Goal: Task Accomplishment & Management: Manage account settings

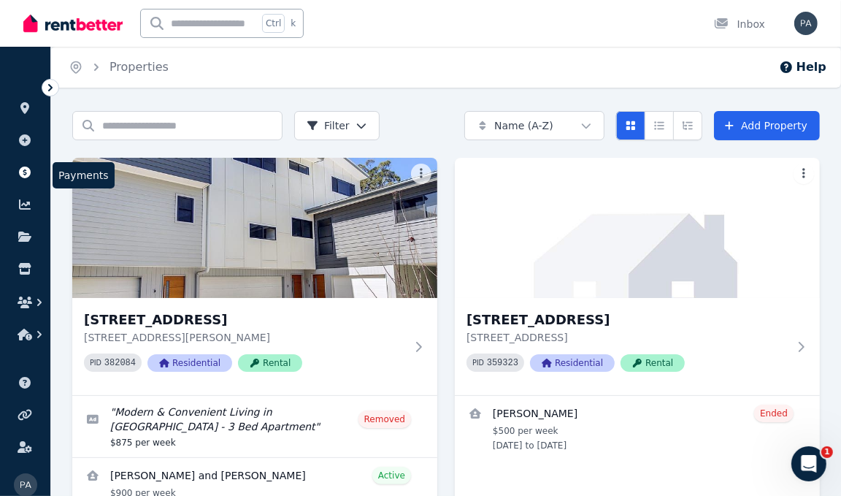
click at [19, 174] on icon at bounding box center [25, 172] width 12 height 12
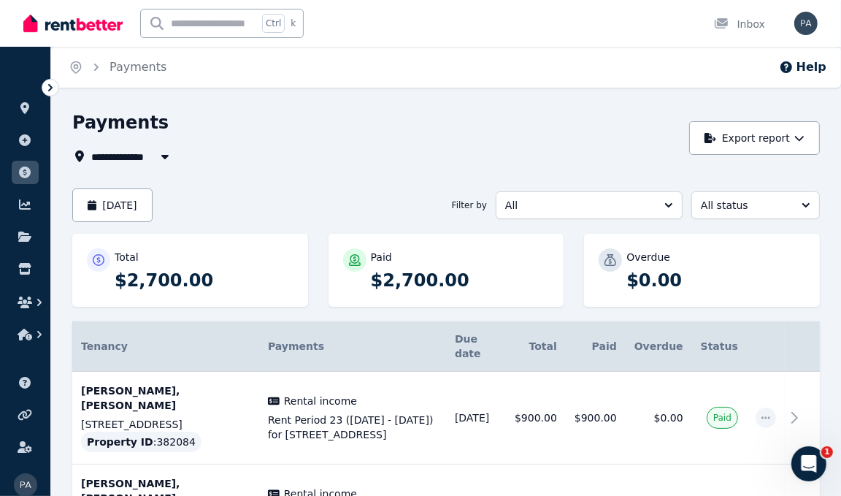
click at [104, 158] on span "All Properties" at bounding box center [138, 156] width 94 height 18
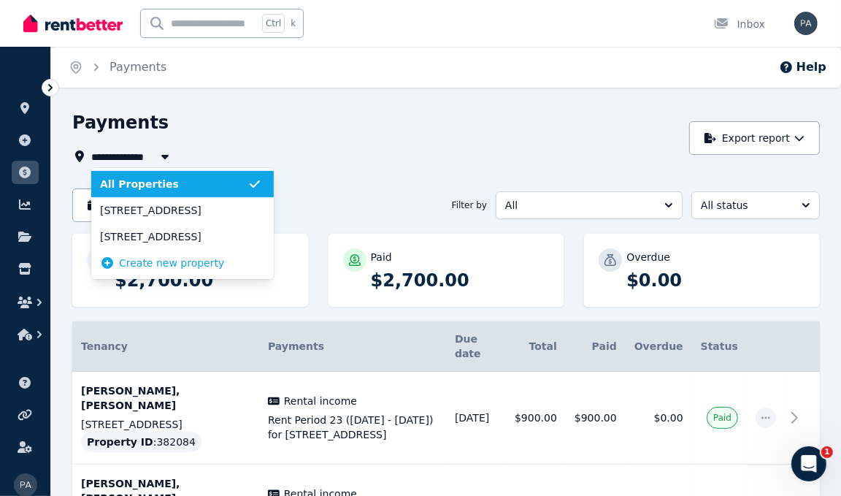
click at [126, 214] on span "[STREET_ADDRESS]" at bounding box center [173, 210] width 147 height 15
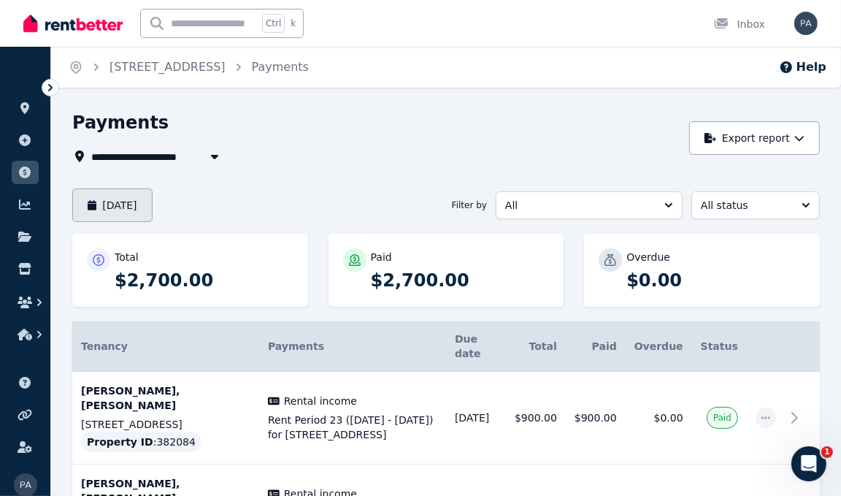
click at [110, 206] on button "[DATE]" at bounding box center [112, 205] width 80 height 34
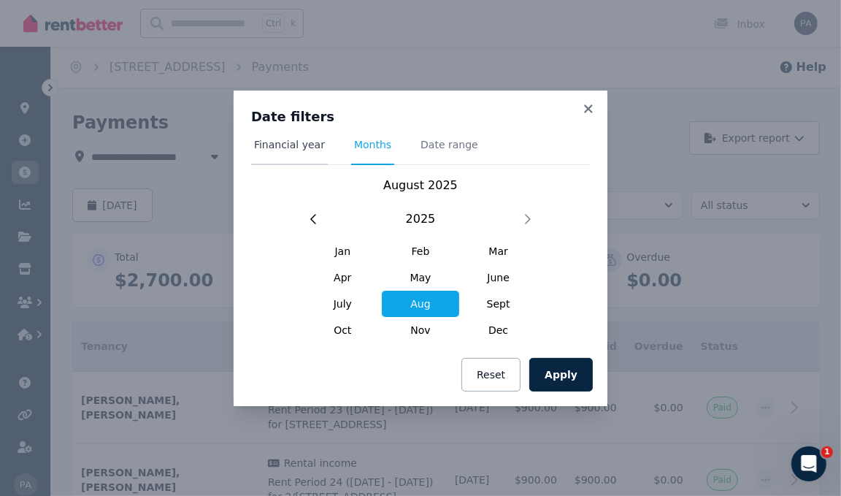
click at [283, 158] on span "Financial year" at bounding box center [289, 151] width 77 height 28
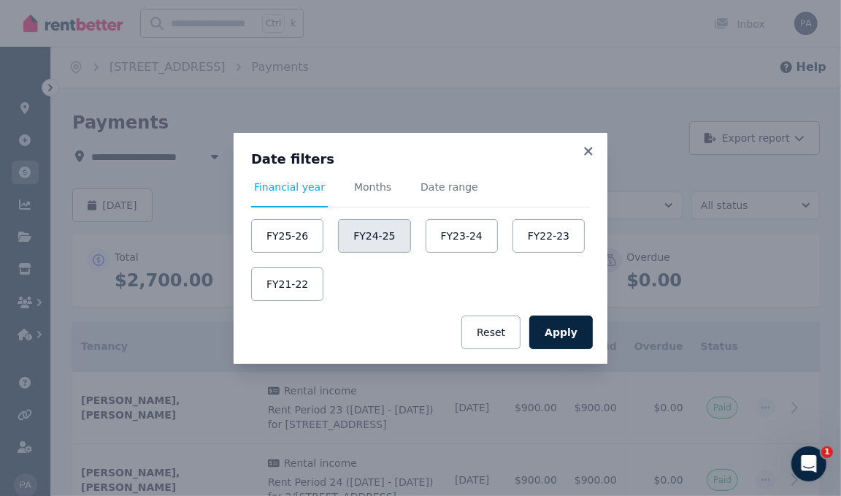
click at [358, 237] on button "FY24-25" at bounding box center [374, 236] width 72 height 34
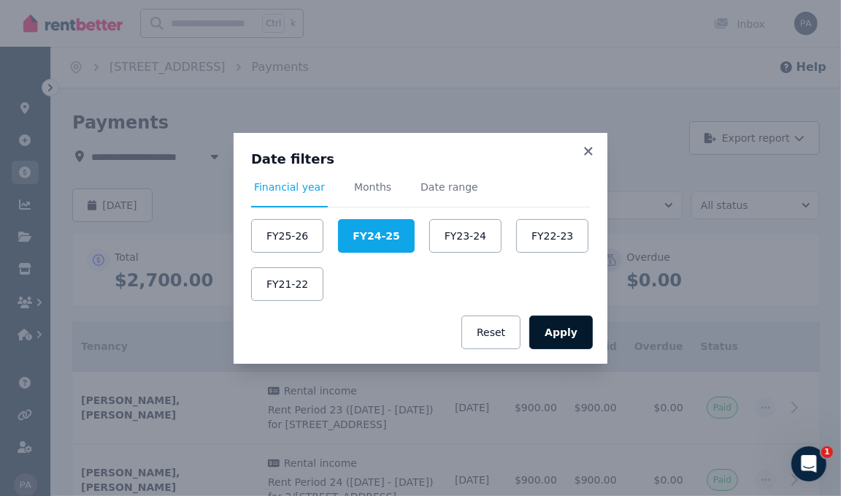
click at [567, 334] on button "Apply" at bounding box center [561, 332] width 64 height 34
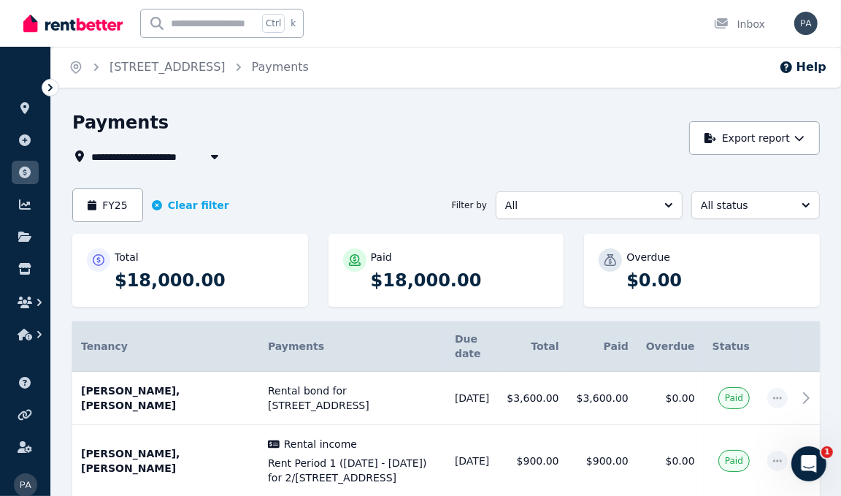
click at [182, 158] on span "[STREET_ADDRESS]" at bounding box center [155, 156] width 128 height 18
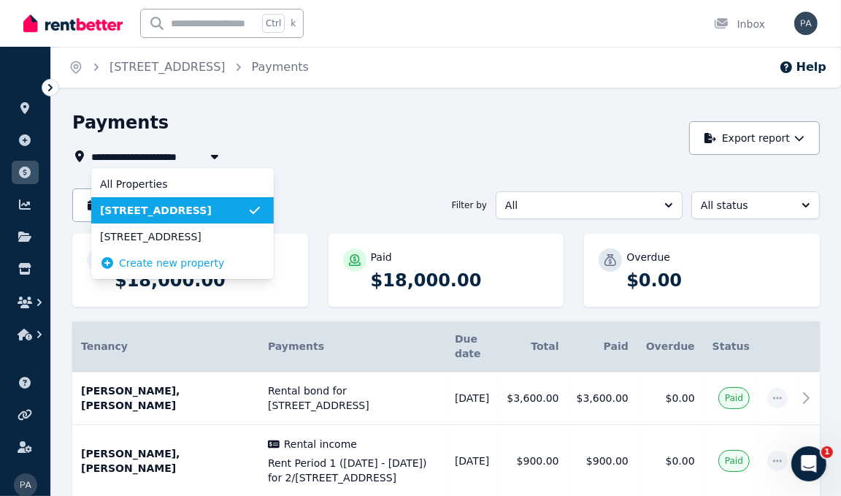
click at [202, 238] on span "[STREET_ADDRESS]" at bounding box center [173, 236] width 147 height 15
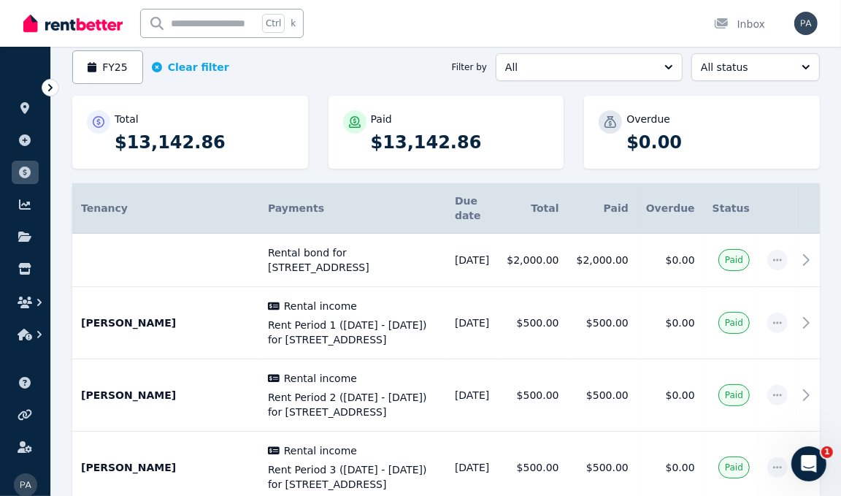
scroll to position [139, 0]
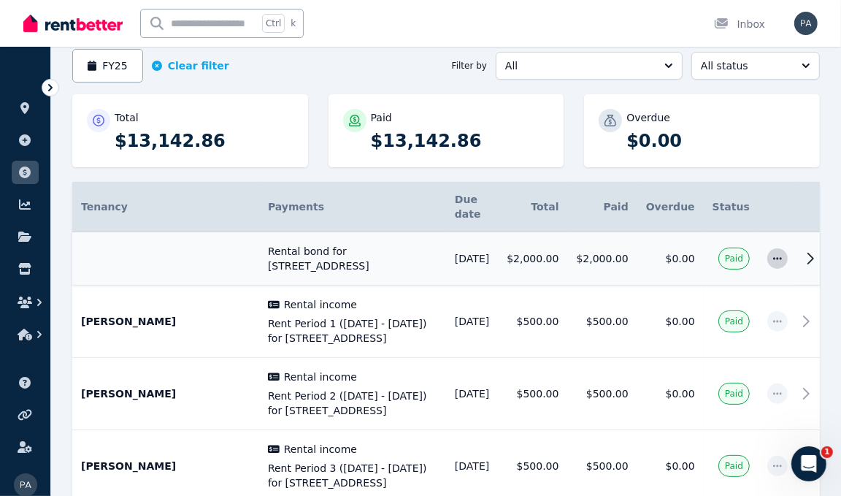
click at [773, 257] on icon "button" at bounding box center [777, 258] width 9 height 2
click at [802, 250] on icon at bounding box center [811, 259] width 18 height 18
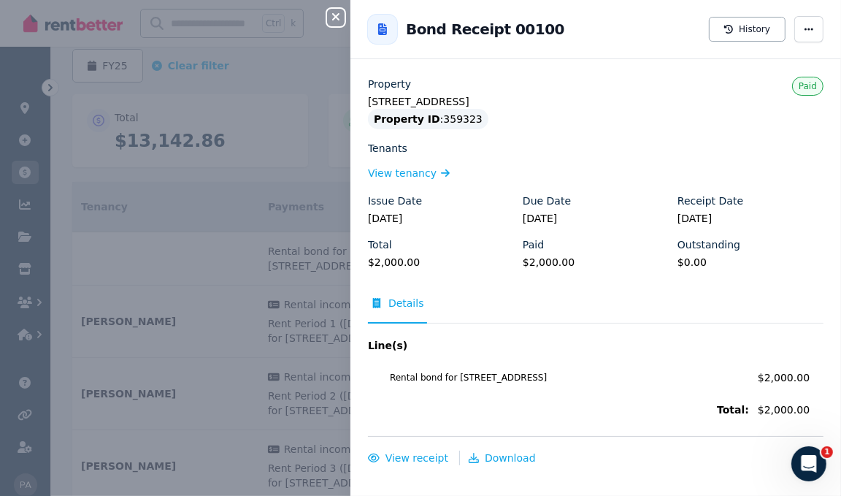
click at [335, 16] on icon "button" at bounding box center [335, 16] width 7 height 7
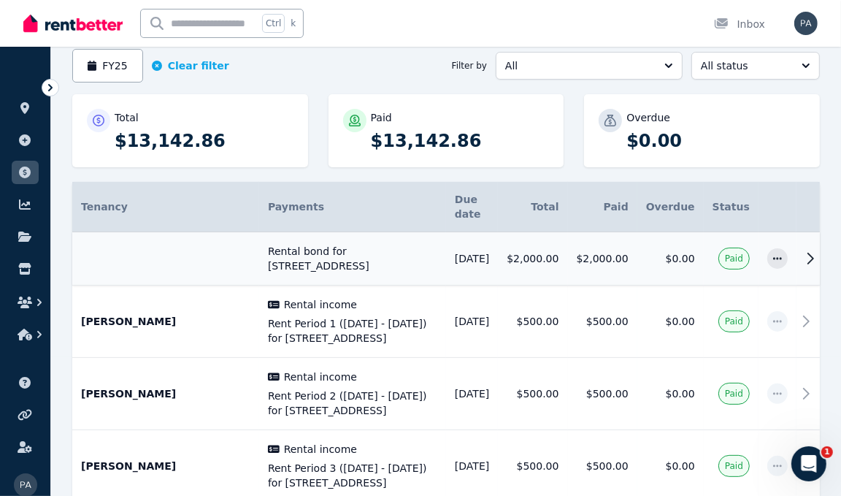
click at [802, 250] on icon at bounding box center [811, 259] width 18 height 18
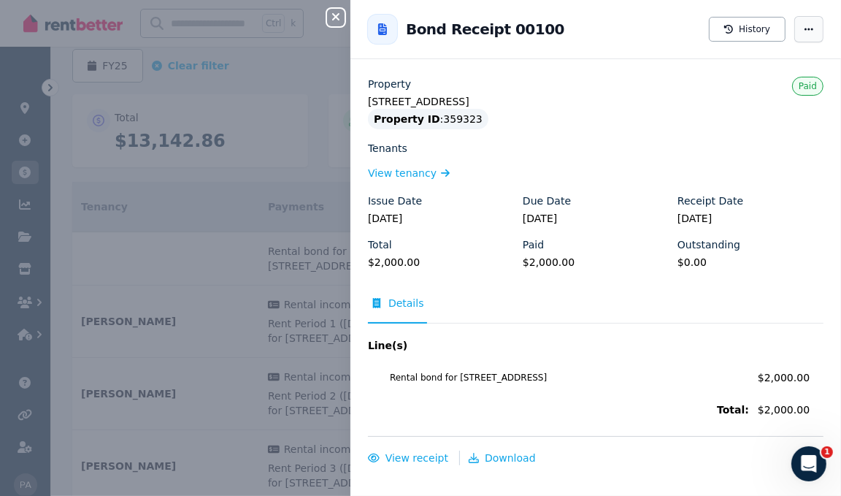
click at [806, 30] on icon "button" at bounding box center [809, 29] width 12 height 10
click at [335, 16] on icon "button" at bounding box center [335, 16] width 7 height 7
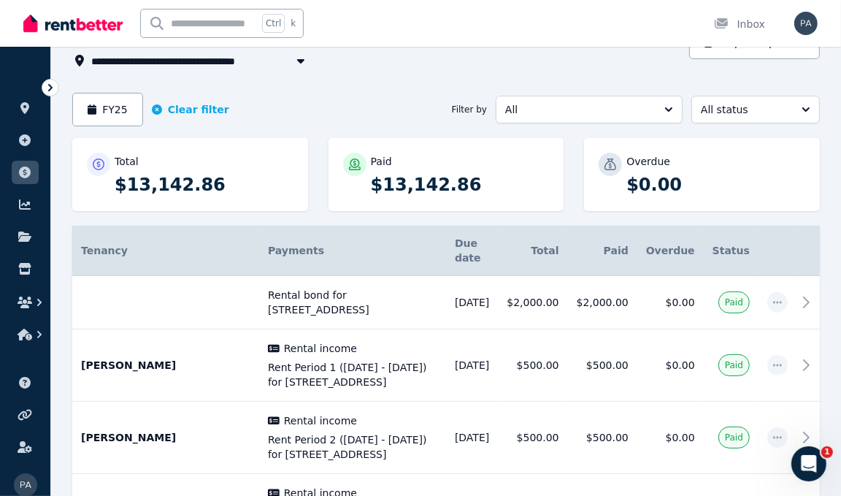
scroll to position [0, 0]
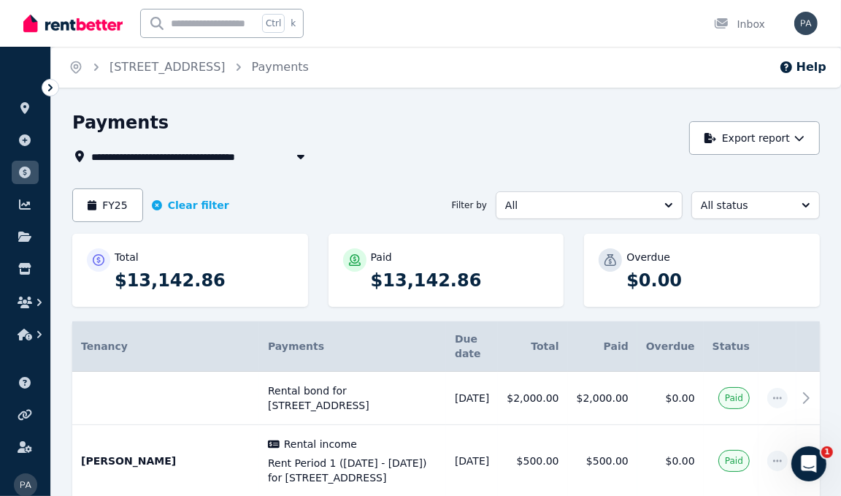
click at [133, 158] on span "[STREET_ADDRESS]" at bounding box center [155, 156] width 128 height 18
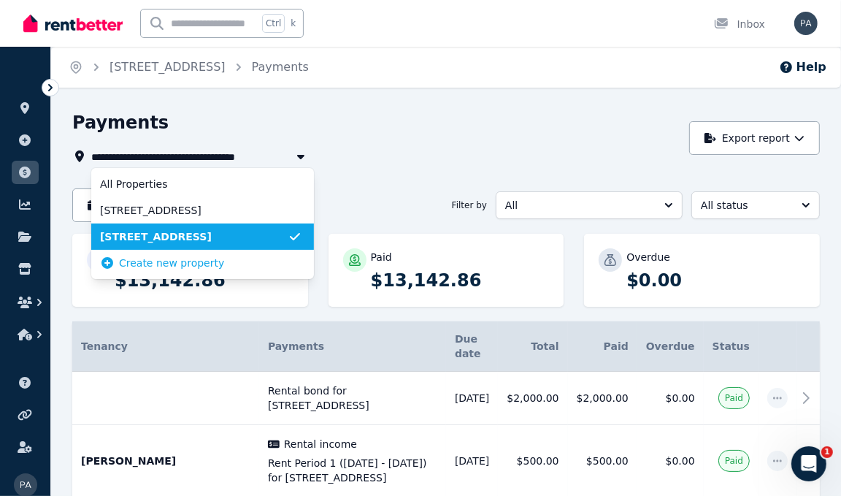
click at [147, 209] on span "[STREET_ADDRESS]" at bounding box center [194, 210] width 188 height 15
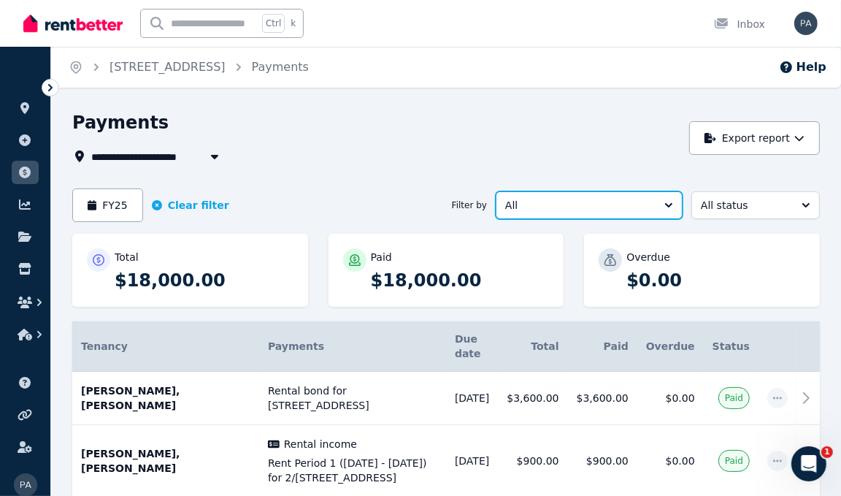
click at [631, 202] on span "All" at bounding box center [578, 205] width 147 height 15
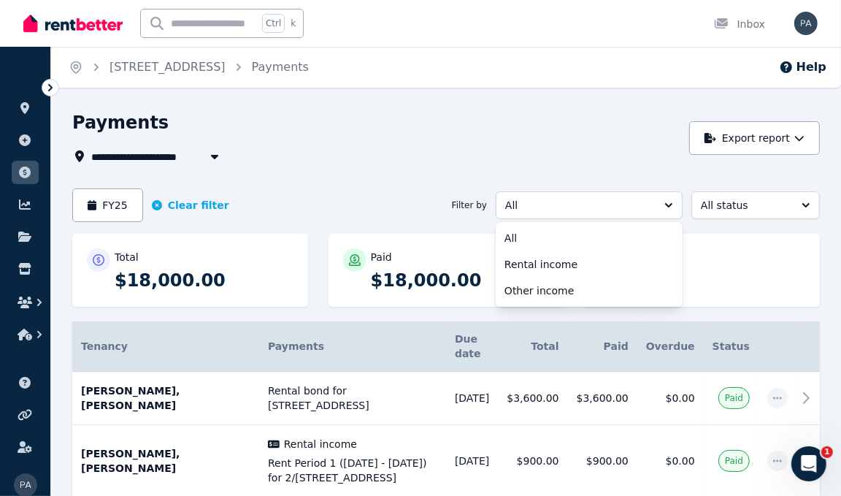
click at [593, 264] on span "Rental income" at bounding box center [580, 264] width 152 height 15
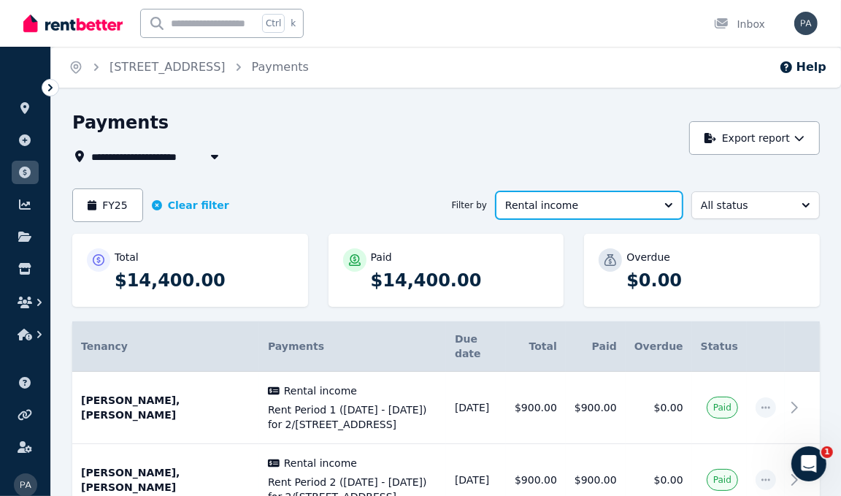
click at [620, 205] on span "Rental income" at bounding box center [578, 205] width 147 height 15
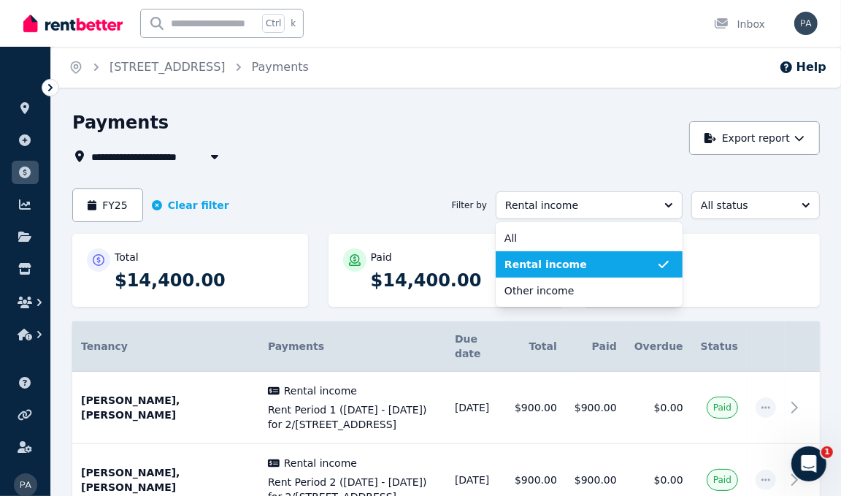
click at [599, 232] on span "All" at bounding box center [580, 238] width 152 height 15
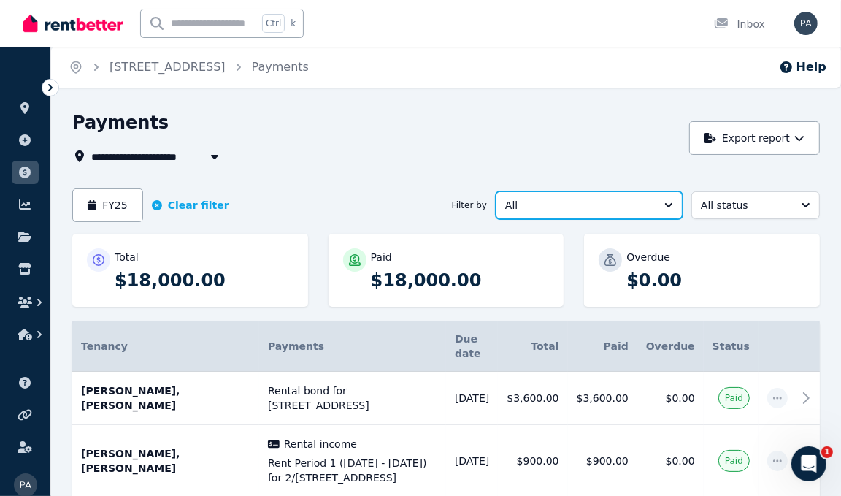
click at [610, 203] on span "All" at bounding box center [578, 205] width 147 height 15
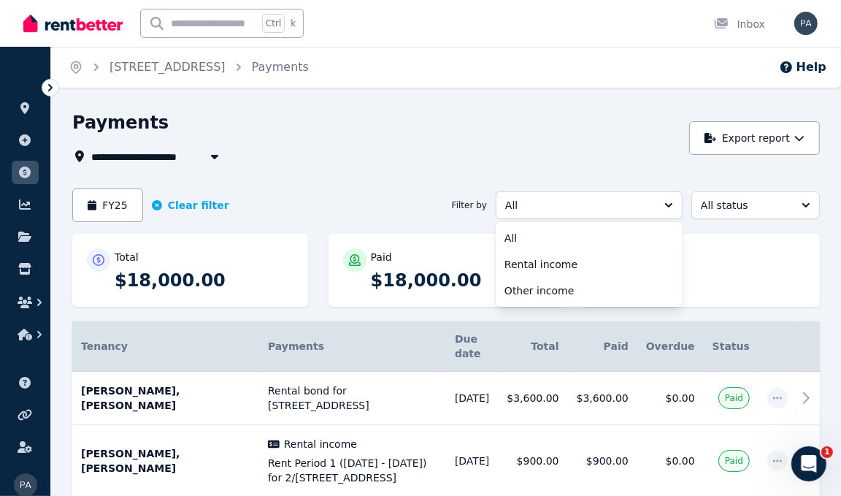
click at [589, 260] on span "Rental income" at bounding box center [580, 264] width 152 height 15
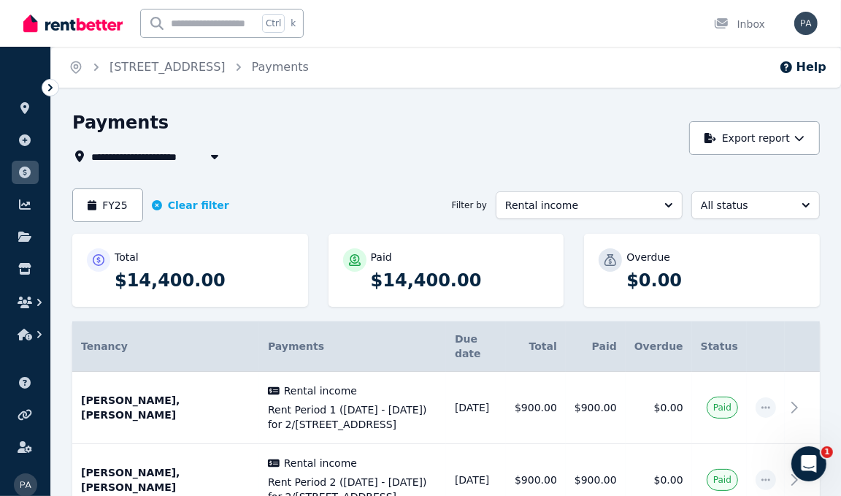
click at [162, 150] on span "[STREET_ADDRESS]" at bounding box center [155, 156] width 128 height 18
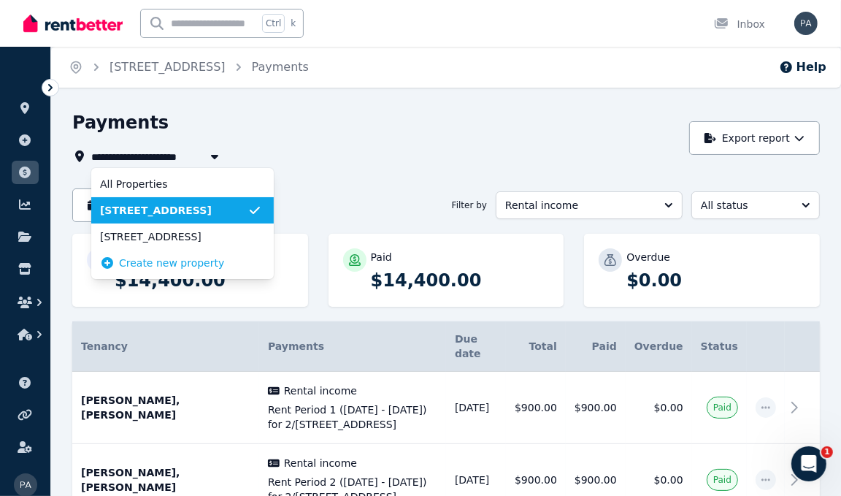
click at [152, 228] on li "[STREET_ADDRESS]" at bounding box center [182, 236] width 182 height 26
type input "**********"
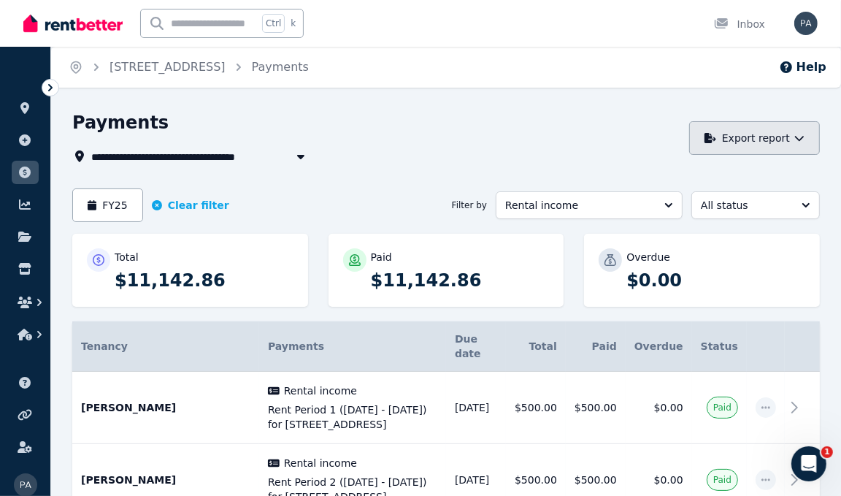
click at [775, 130] on button "Export report" at bounding box center [754, 138] width 131 height 34
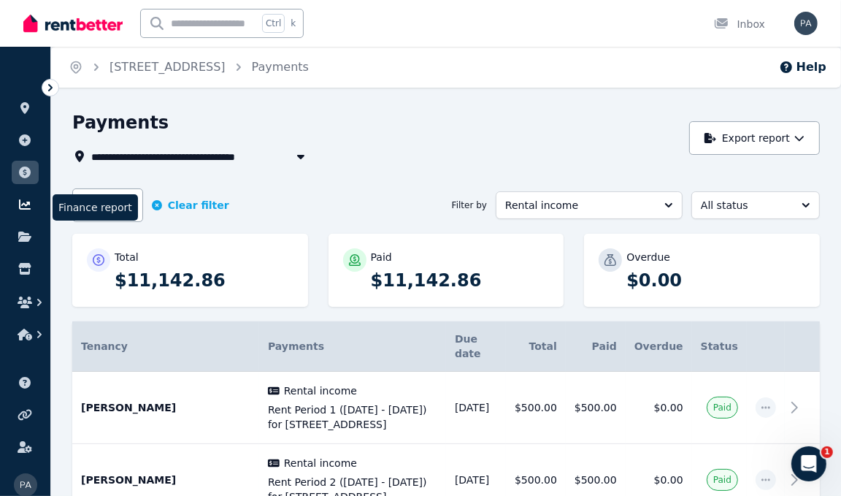
click at [20, 207] on icon at bounding box center [25, 204] width 12 height 10
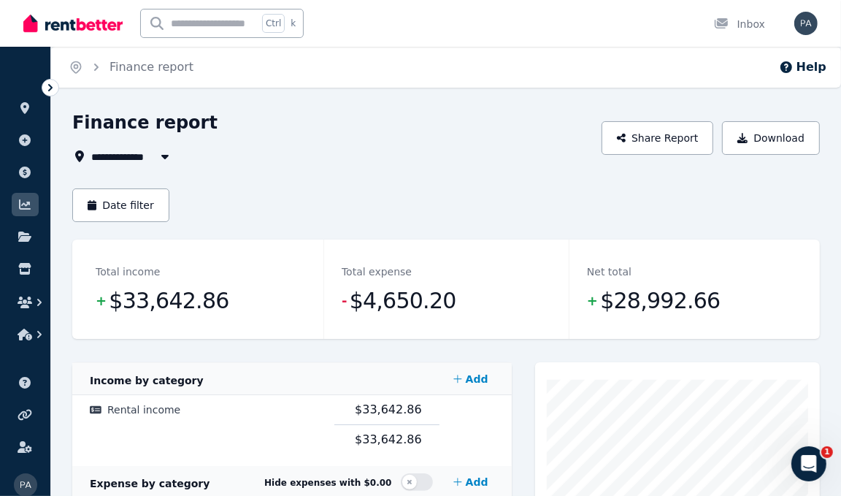
click at [120, 153] on span "All Properties" at bounding box center [138, 156] width 94 height 18
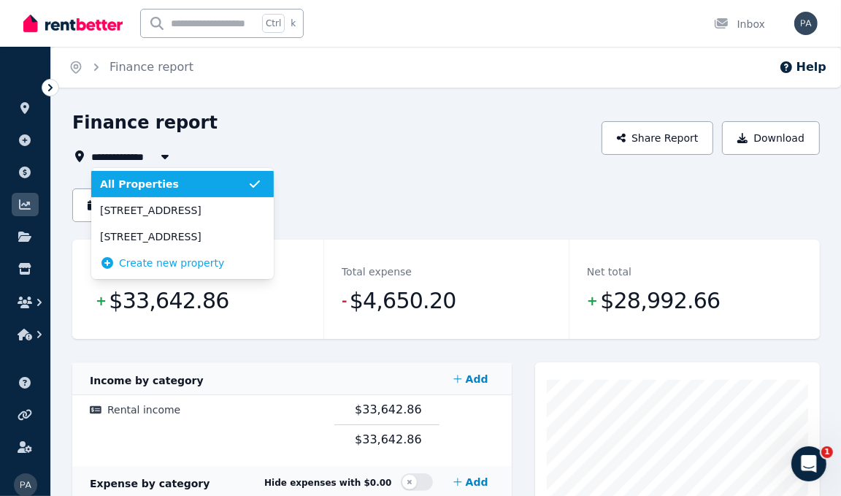
click at [137, 208] on span "[STREET_ADDRESS]" at bounding box center [173, 210] width 147 height 15
type input "**********"
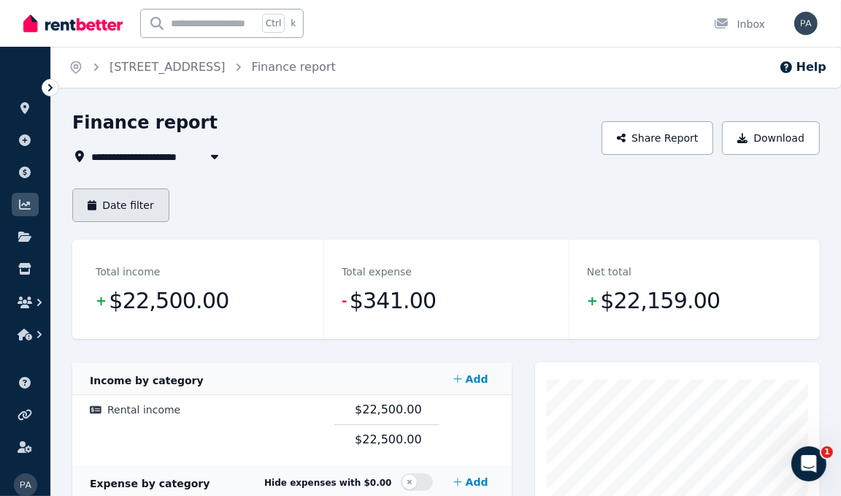
click at [126, 212] on button "Date filter" at bounding box center [120, 205] width 97 height 34
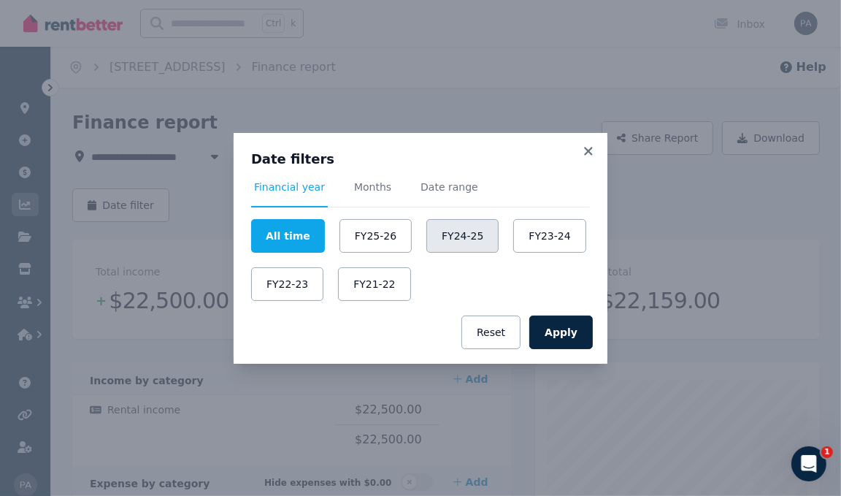
click at [452, 250] on button "FY24-25" at bounding box center [462, 236] width 72 height 34
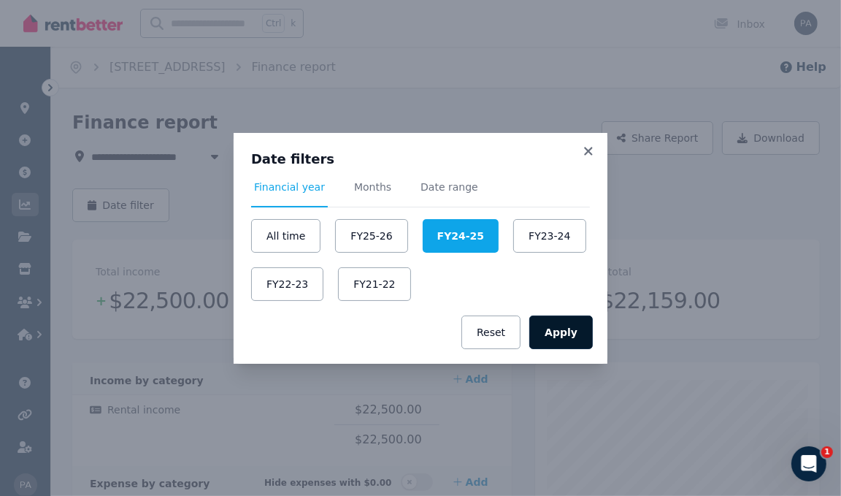
click at [566, 333] on button "Apply" at bounding box center [561, 332] width 64 height 34
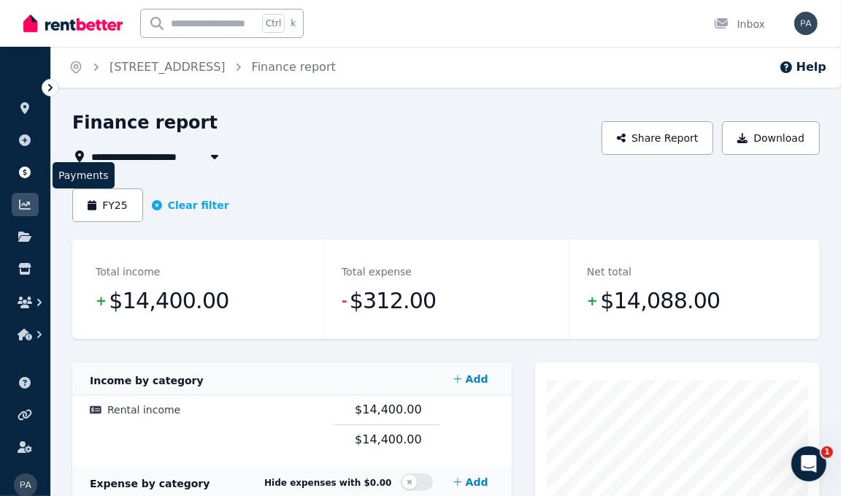
click at [25, 172] on icon at bounding box center [25, 172] width 15 height 12
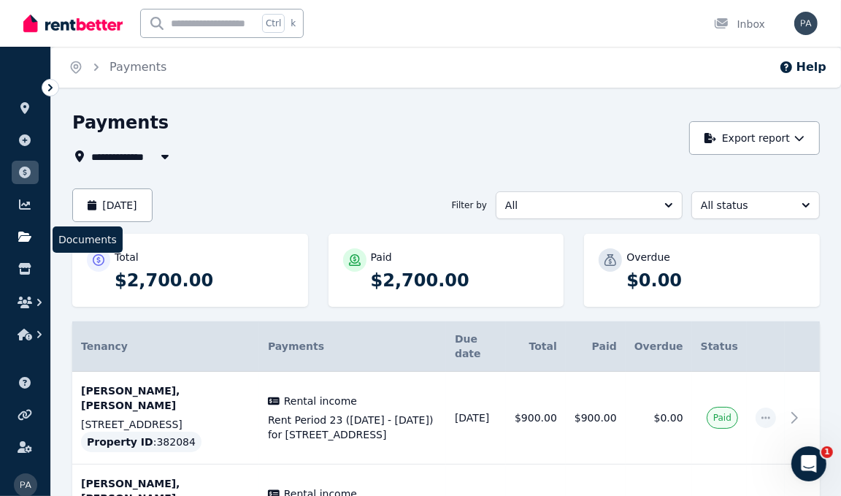
click at [26, 240] on icon at bounding box center [24, 236] width 13 height 10
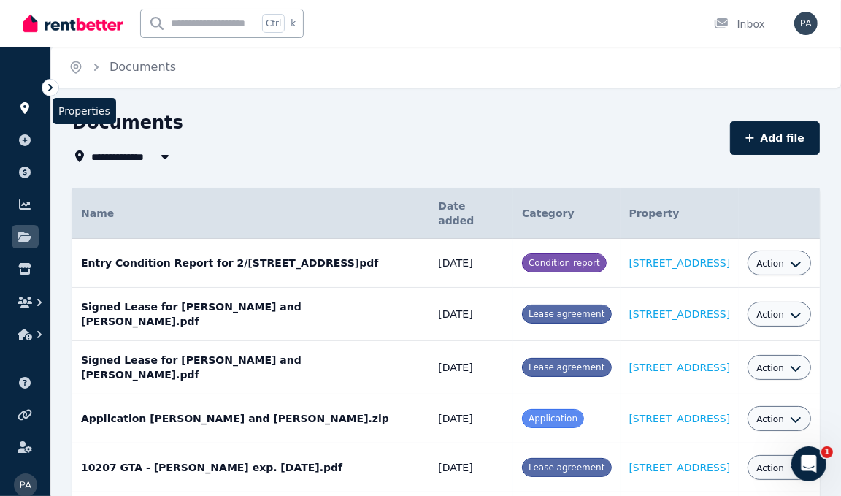
click at [20, 111] on icon at bounding box center [25, 108] width 15 height 12
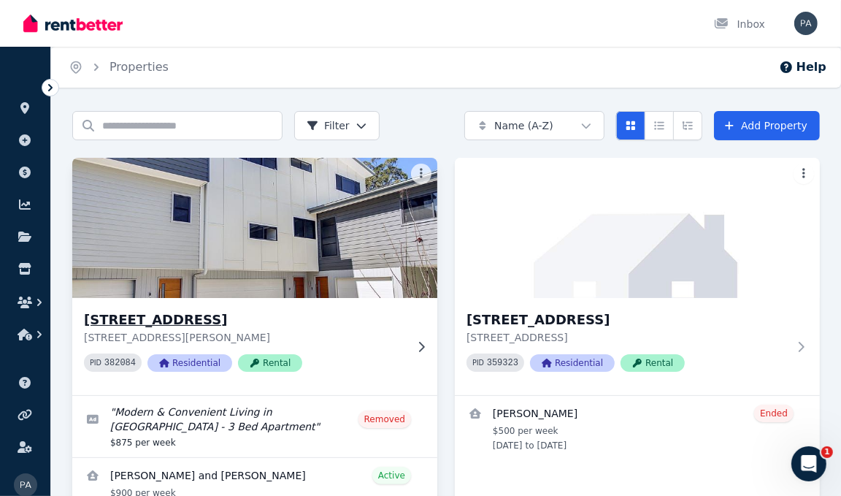
click at [160, 237] on img at bounding box center [255, 227] width 383 height 147
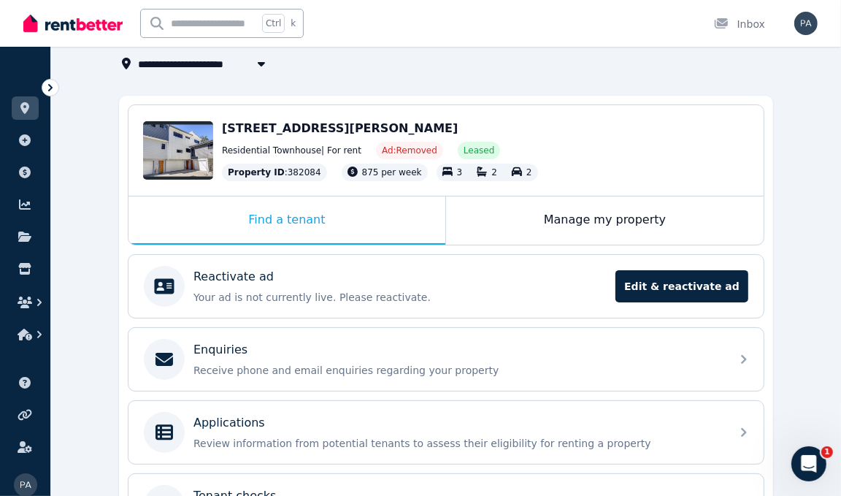
scroll to position [92, 0]
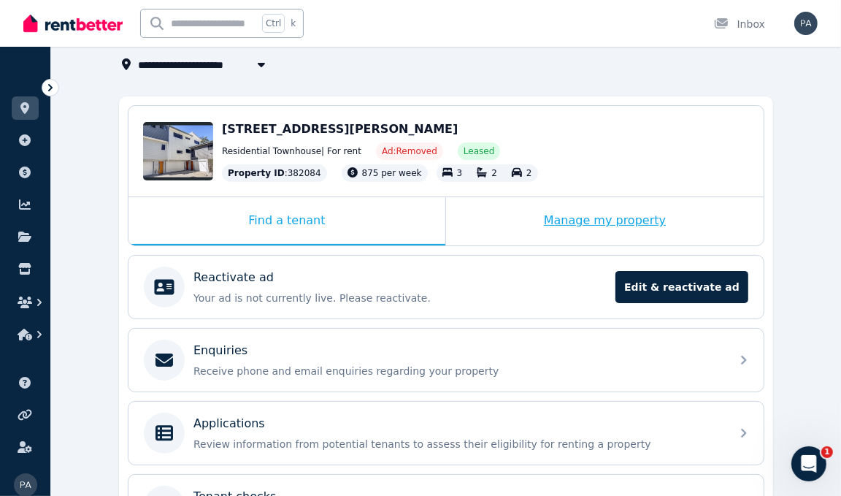
click at [625, 231] on div "Manage my property" at bounding box center [605, 221] width 318 height 48
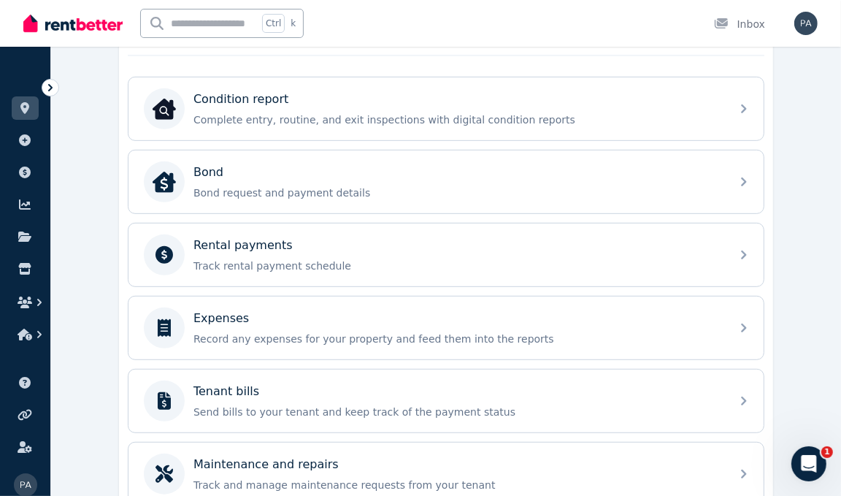
scroll to position [458, 0]
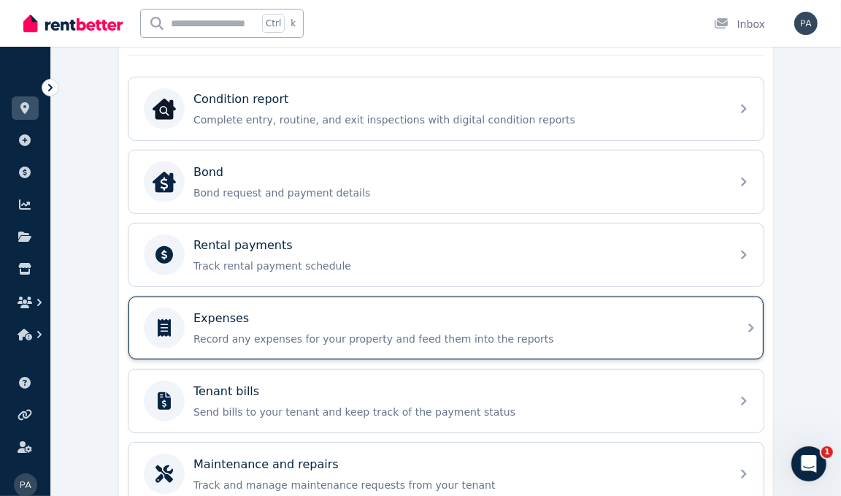
click at [575, 331] on p "Record any expenses for your property and feed them into the reports" at bounding box center [457, 338] width 528 height 15
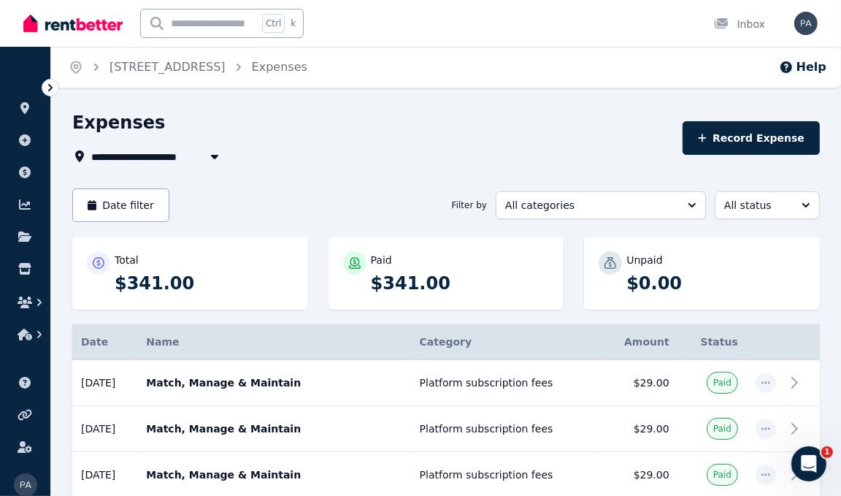
click at [175, 155] on span "[STREET_ADDRESS]" at bounding box center [155, 156] width 128 height 18
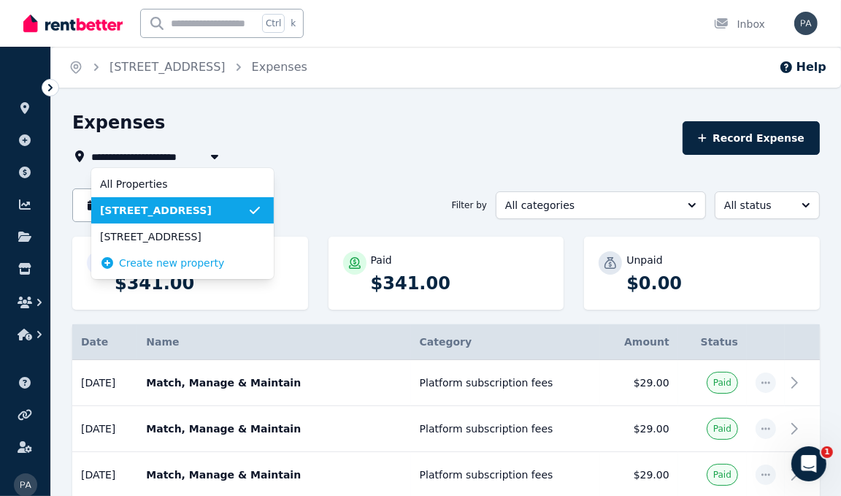
click at [193, 234] on span "[STREET_ADDRESS]" at bounding box center [173, 236] width 147 height 15
type input "**********"
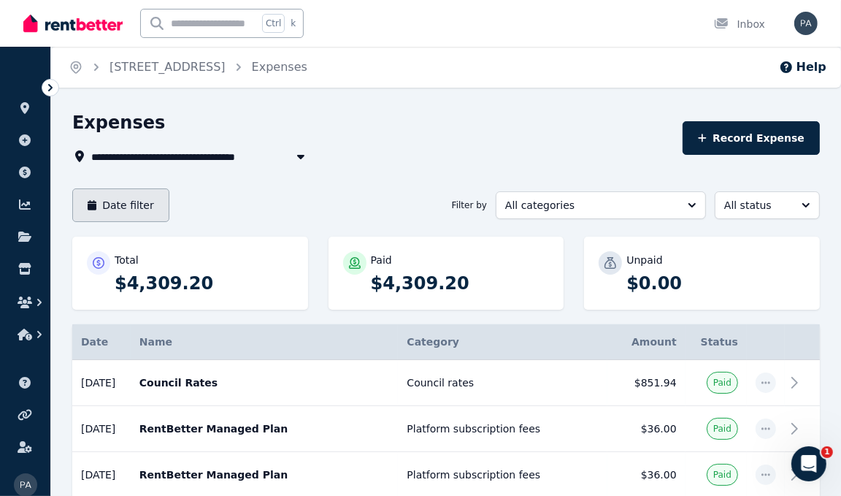
click at [122, 200] on button "Date filter" at bounding box center [120, 205] width 97 height 34
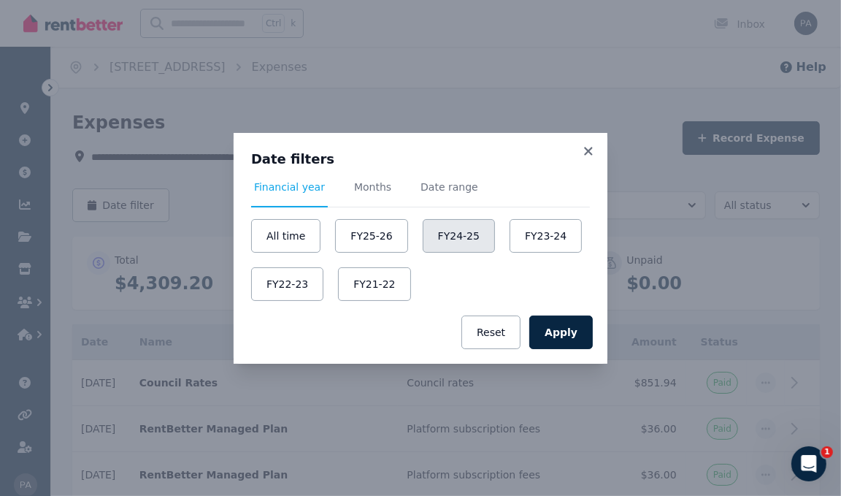
click at [445, 231] on button "FY24-25" at bounding box center [459, 236] width 72 height 34
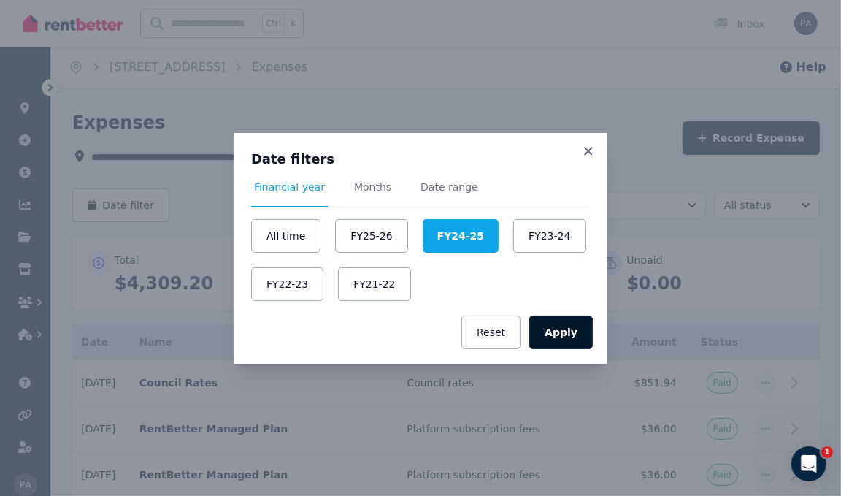
click at [570, 331] on button "Apply" at bounding box center [561, 332] width 64 height 34
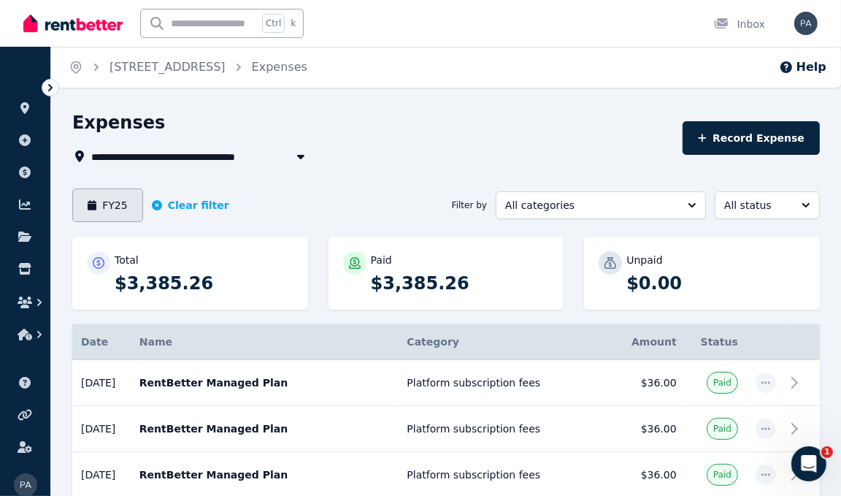
click at [111, 202] on button "FY25" at bounding box center [107, 205] width 71 height 34
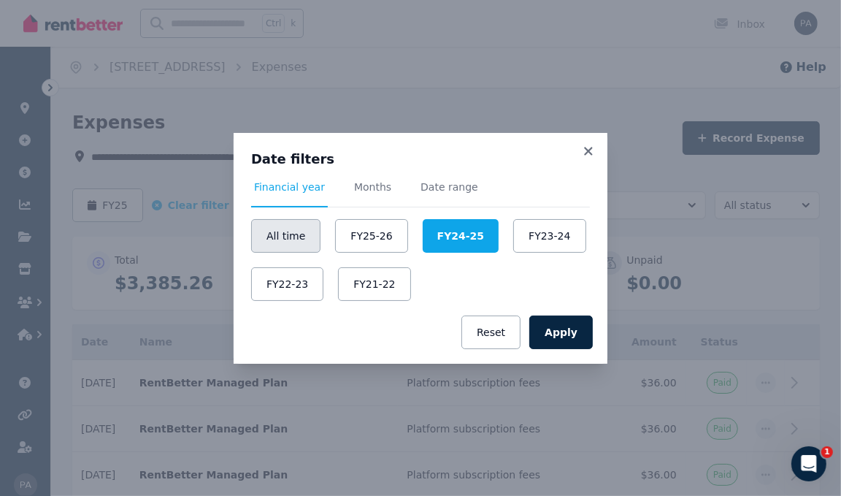
click at [286, 242] on button "All time" at bounding box center [285, 236] width 69 height 34
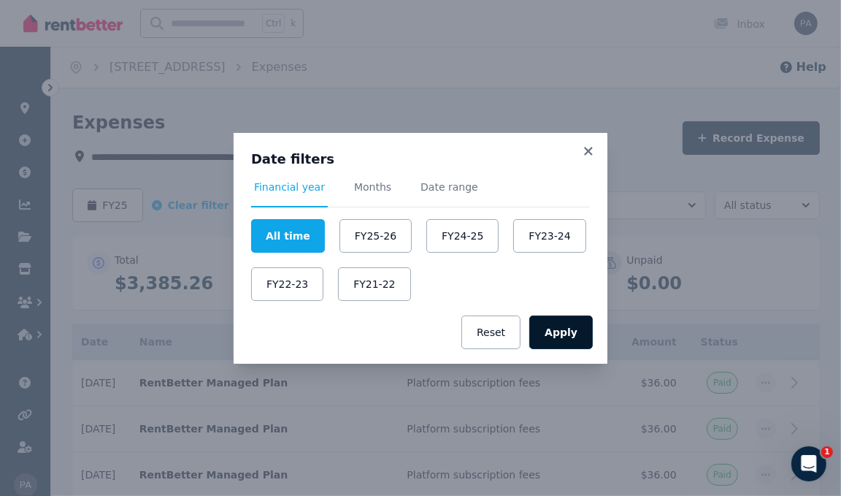
click at [575, 337] on button "Apply" at bounding box center [561, 332] width 64 height 34
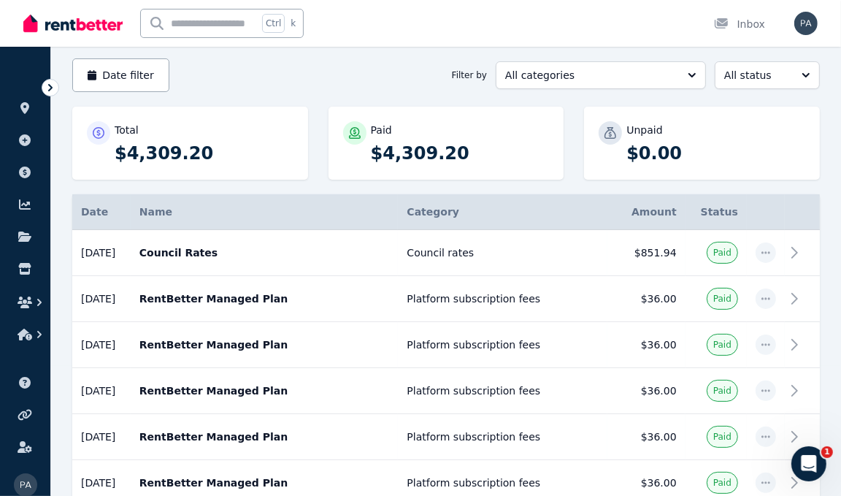
scroll to position [132, 0]
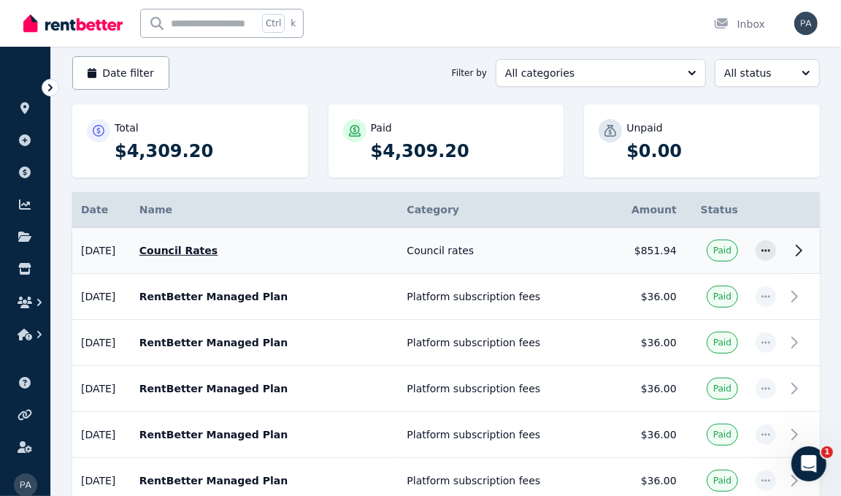
click at [548, 244] on td "Council rates" at bounding box center [503, 251] width 210 height 46
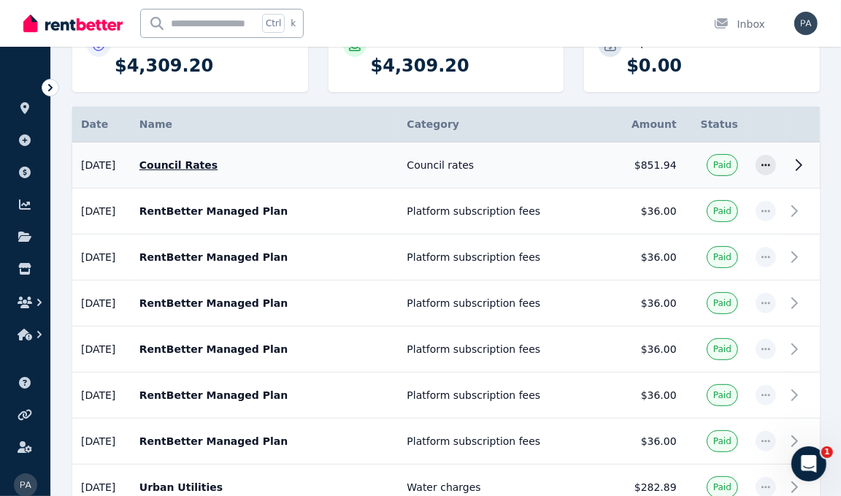
scroll to position [217, 0]
click at [564, 164] on td "Council rates" at bounding box center [503, 166] width 210 height 46
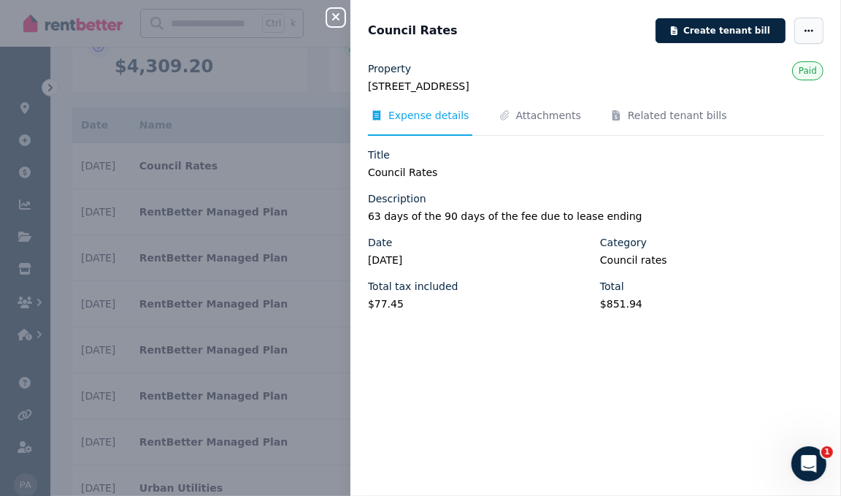
click at [809, 32] on icon "button" at bounding box center [809, 31] width 12 height 10
click at [764, 72] on span "Edit" at bounding box center [764, 73] width 93 height 18
select select "**********"
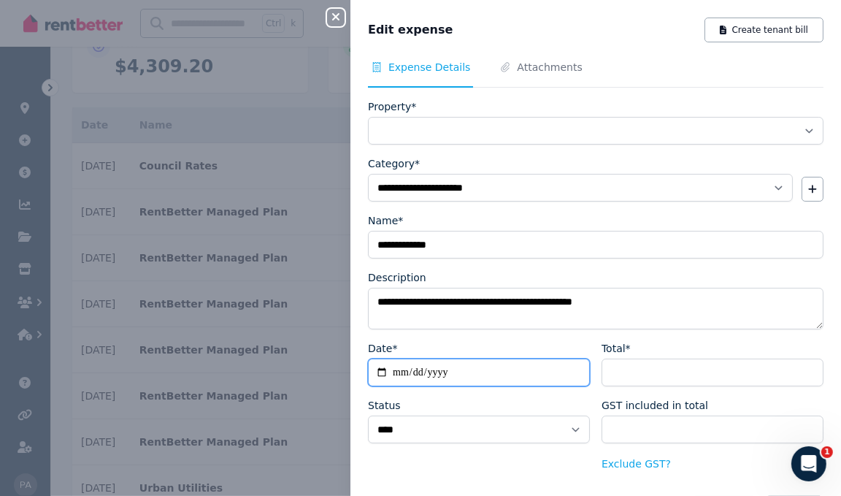
click at [516, 362] on input "**********" at bounding box center [479, 372] width 222 height 28
click at [470, 363] on input "**********" at bounding box center [479, 372] width 222 height 28
click at [461, 369] on input "**********" at bounding box center [479, 372] width 222 height 28
type input "**********"
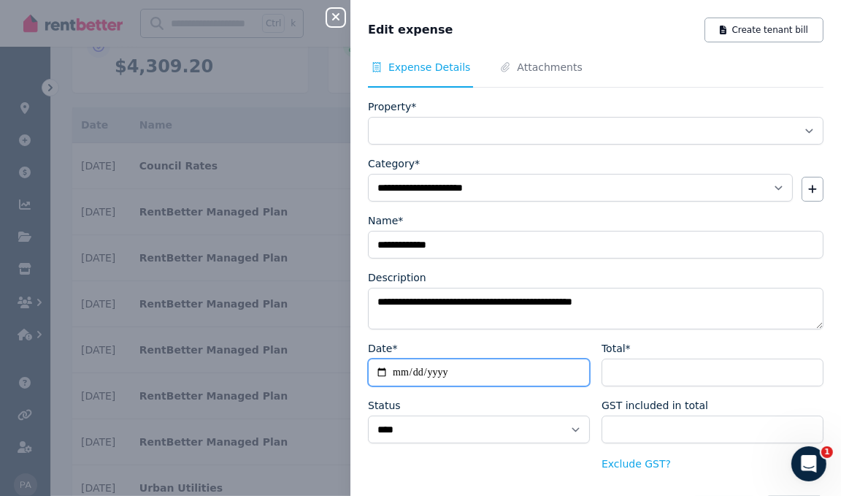
scroll to position [45, 0]
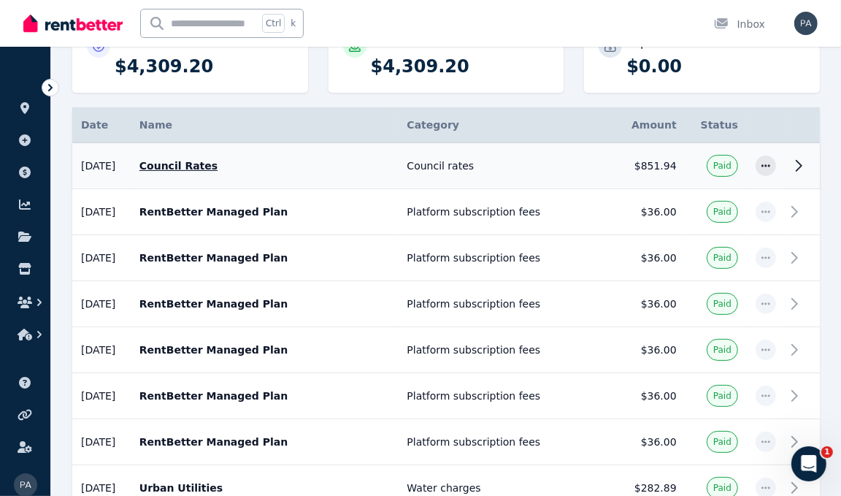
click at [212, 159] on p "Council Rates" at bounding box center [264, 165] width 250 height 15
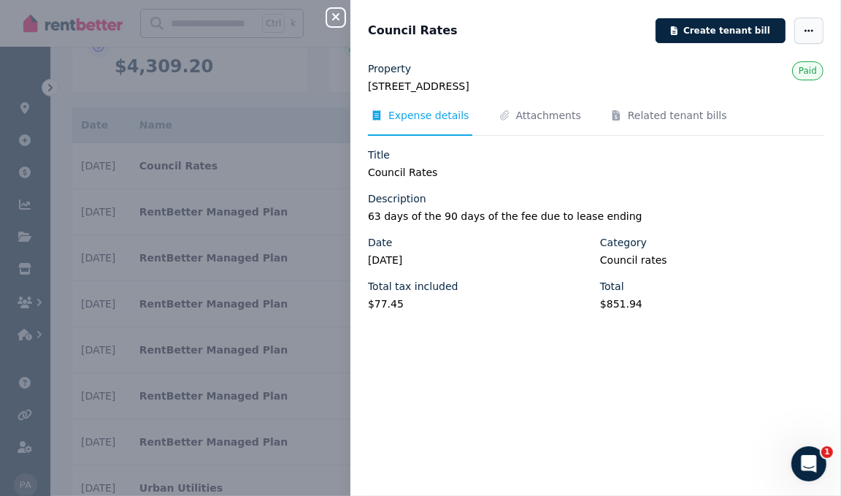
click at [806, 28] on icon "button" at bounding box center [809, 31] width 12 height 10
click at [763, 71] on span "Edit" at bounding box center [764, 73] width 93 height 18
select select "**********"
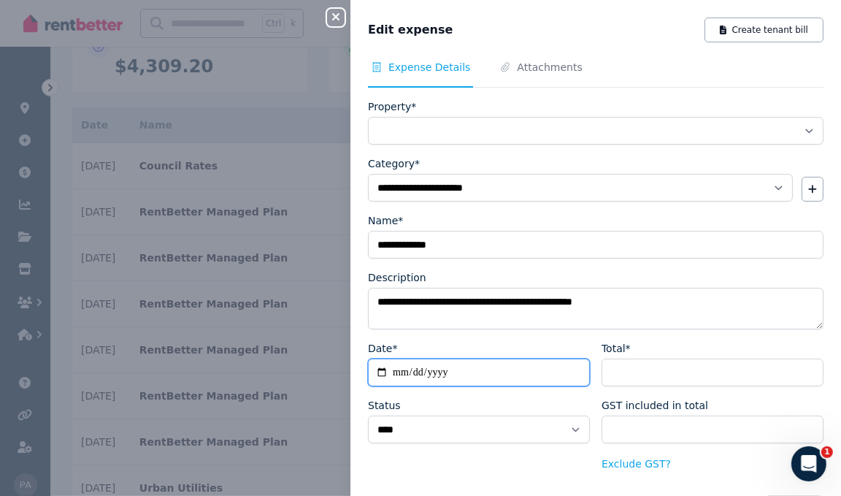
click at [461, 367] on input "**********" at bounding box center [479, 372] width 222 height 28
type input "**********"
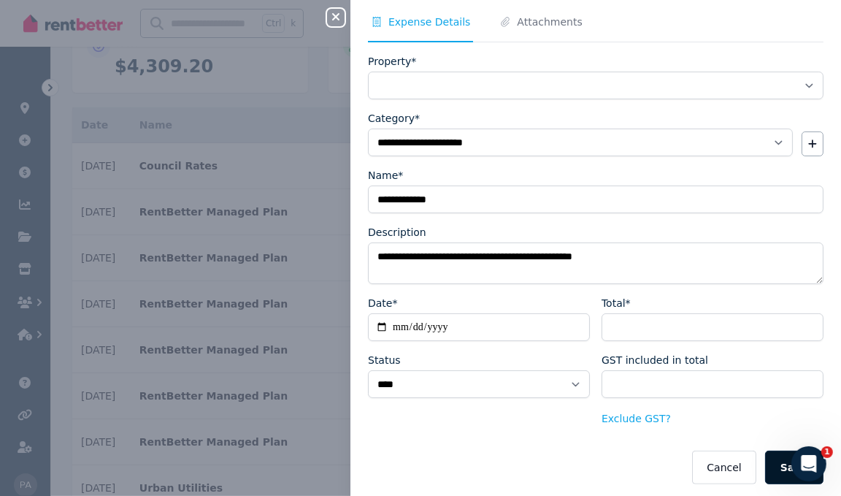
click at [769, 455] on button "Save" at bounding box center [794, 467] width 58 height 34
click at [333, 20] on icon "button" at bounding box center [336, 17] width 18 height 12
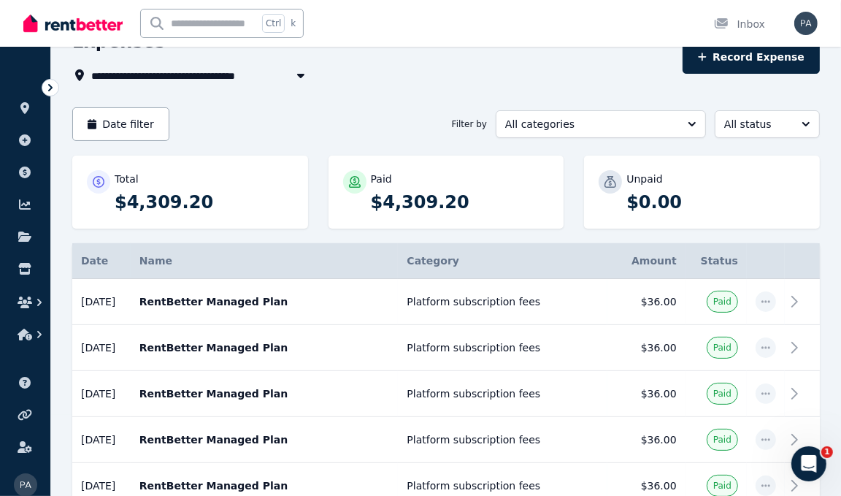
scroll to position [80, 0]
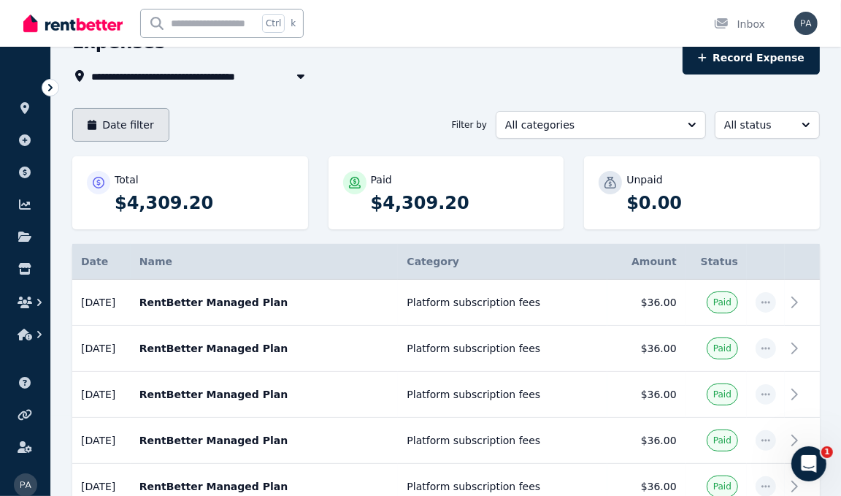
click at [134, 131] on button "Date filter" at bounding box center [120, 125] width 97 height 34
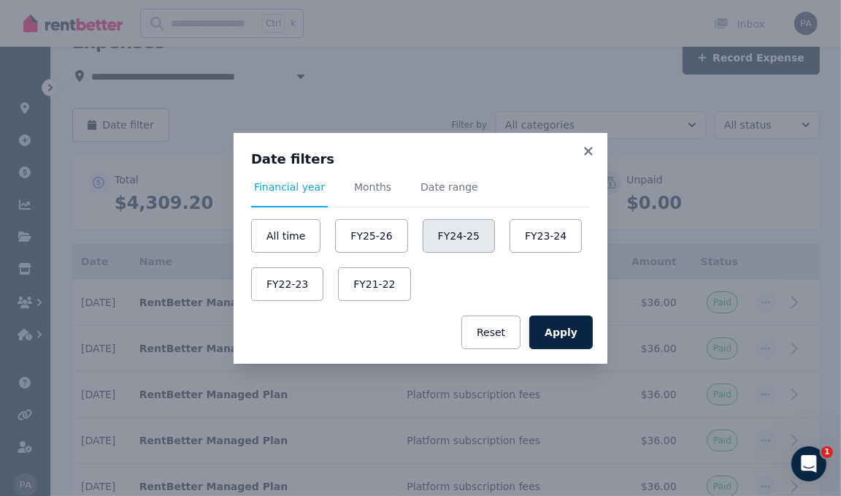
click at [465, 231] on button "FY24-25" at bounding box center [459, 236] width 72 height 34
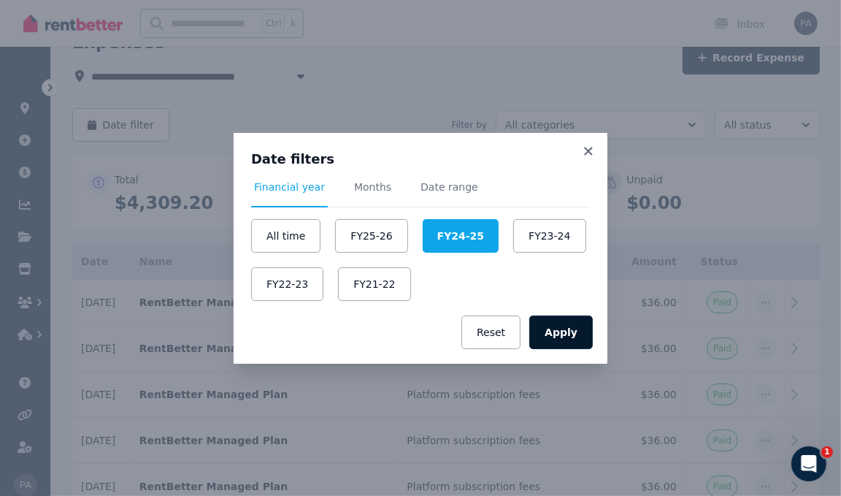
click at [570, 339] on button "Apply" at bounding box center [561, 332] width 64 height 34
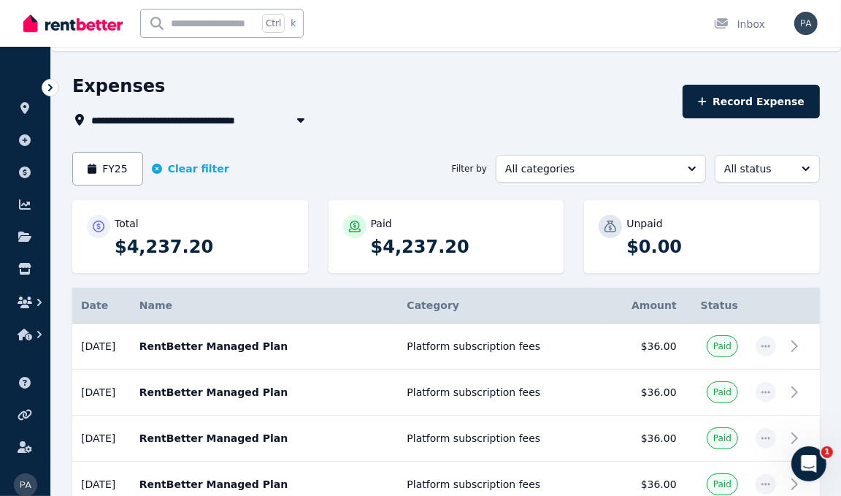
scroll to position [34, 0]
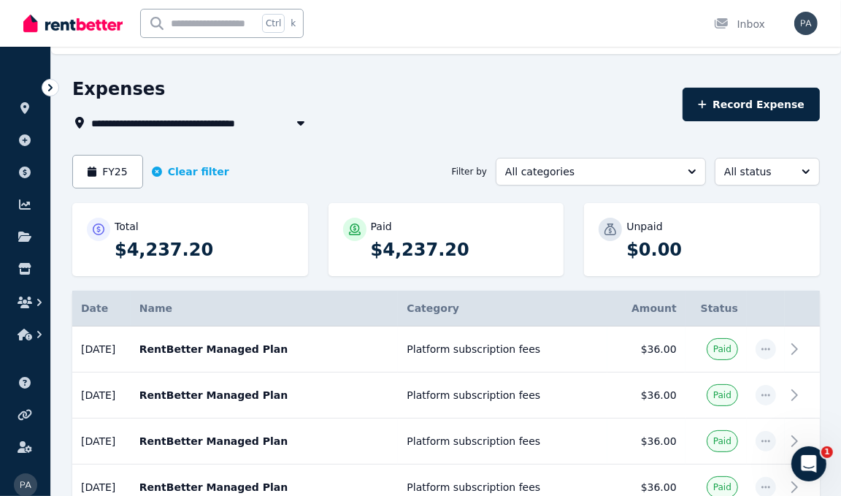
click at [219, 120] on span "[STREET_ADDRESS]" at bounding box center [155, 123] width 128 height 18
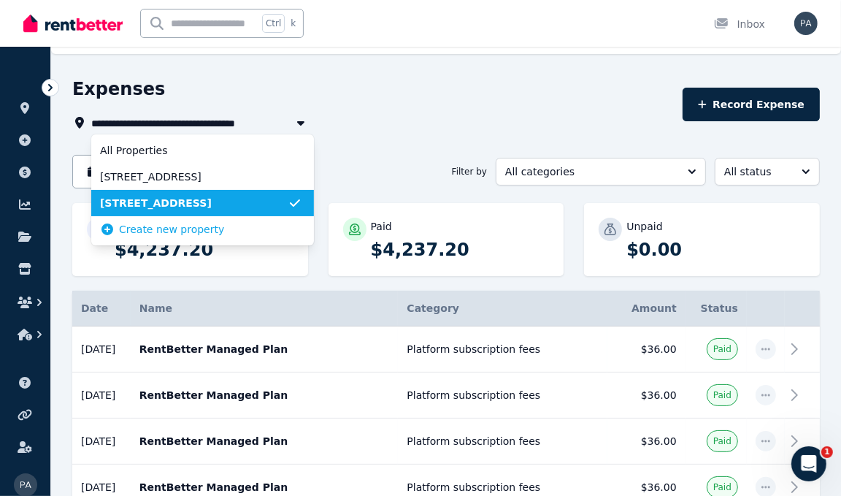
click at [210, 176] on span "[STREET_ADDRESS]" at bounding box center [194, 176] width 188 height 15
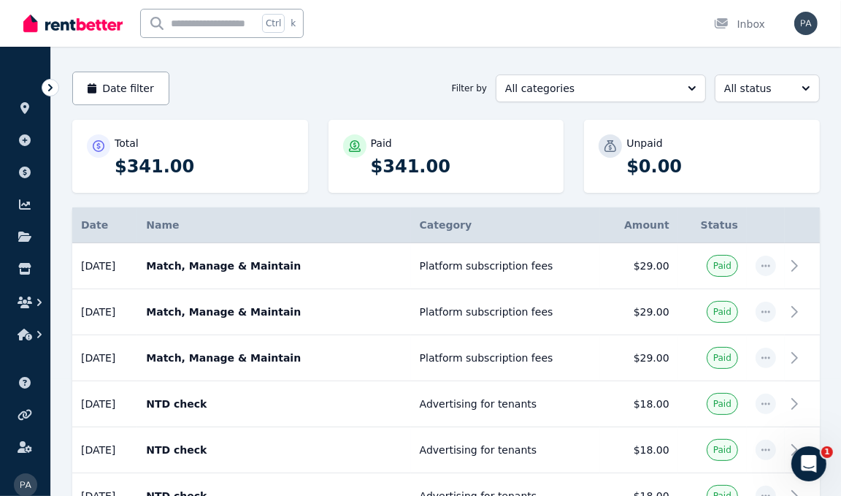
scroll to position [112, 0]
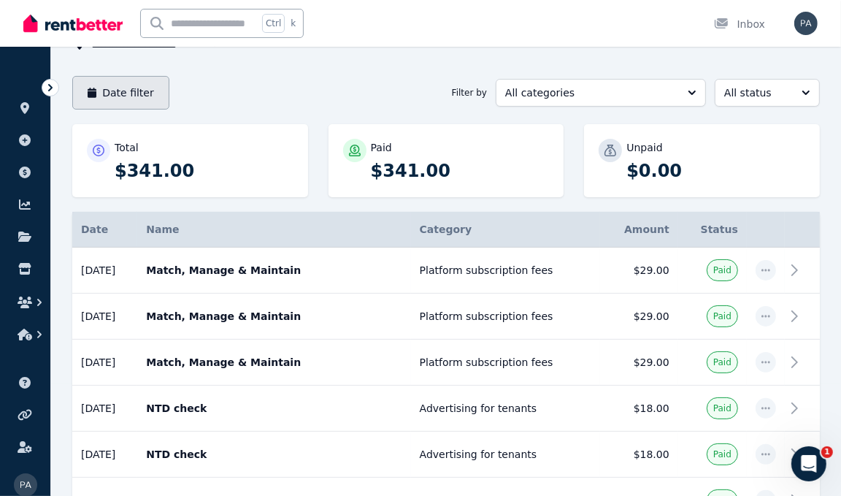
click at [124, 92] on button "Date filter" at bounding box center [120, 93] width 97 height 34
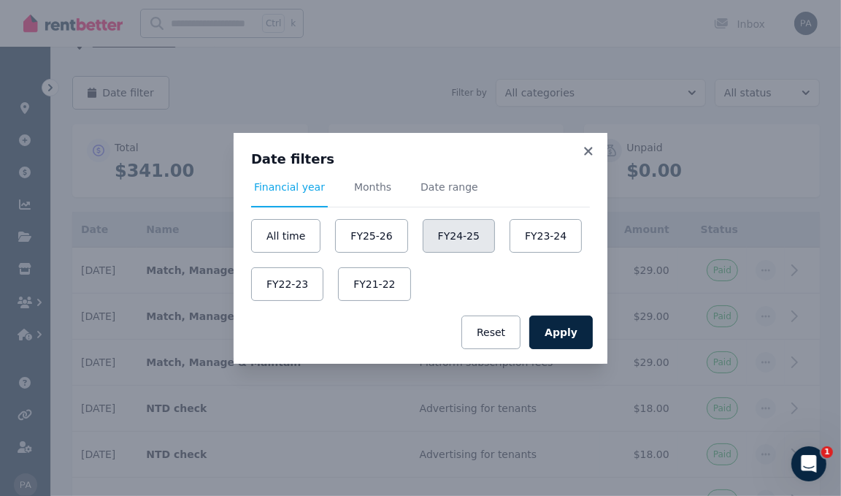
click at [454, 237] on button "FY24-25" at bounding box center [459, 236] width 72 height 34
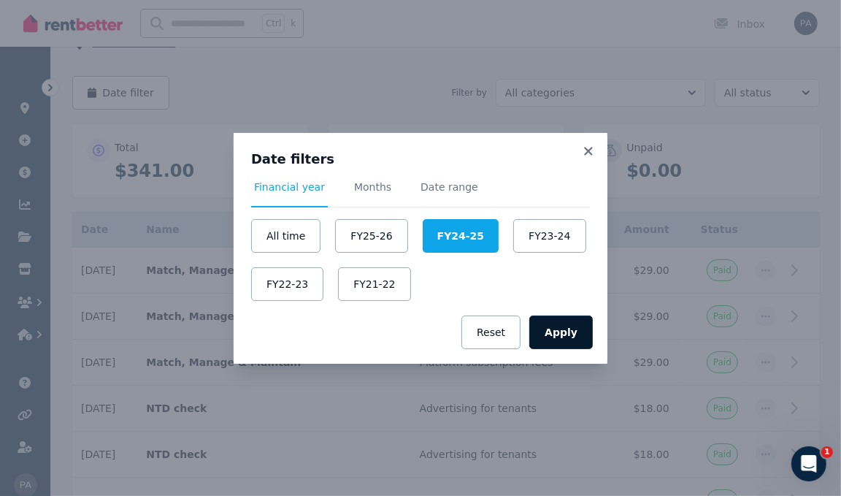
click at [575, 330] on button "Apply" at bounding box center [561, 332] width 64 height 34
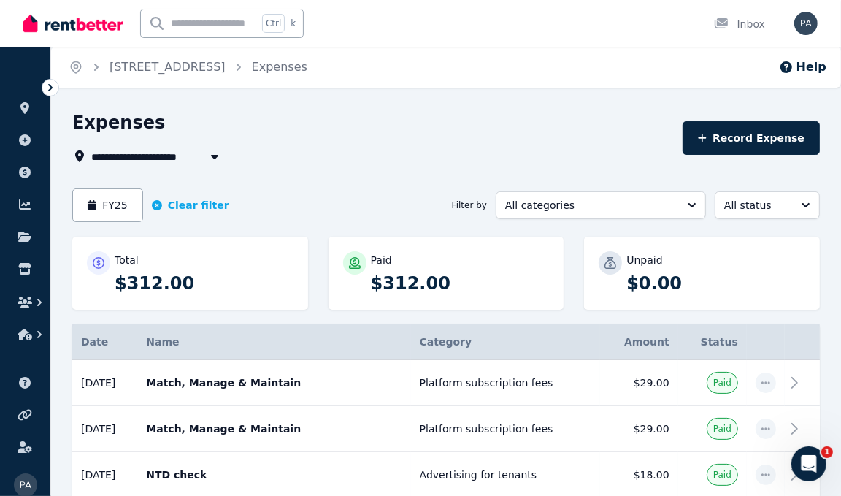
click at [189, 151] on span "[STREET_ADDRESS]" at bounding box center [155, 156] width 128 height 18
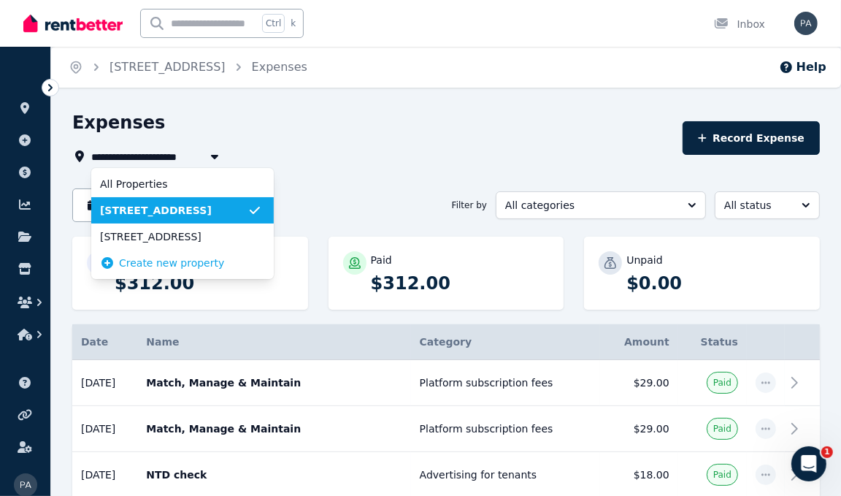
click at [197, 238] on span "[STREET_ADDRESS]" at bounding box center [173, 236] width 147 height 15
type input "**********"
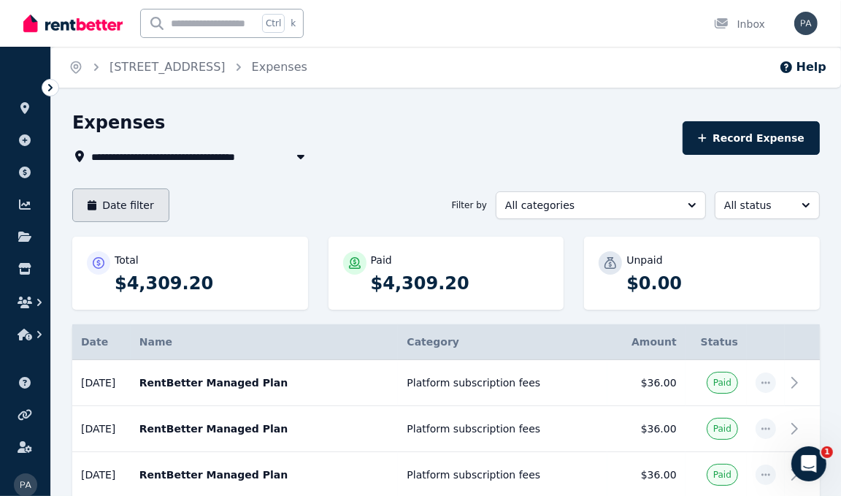
click at [137, 210] on button "Date filter" at bounding box center [120, 205] width 97 height 34
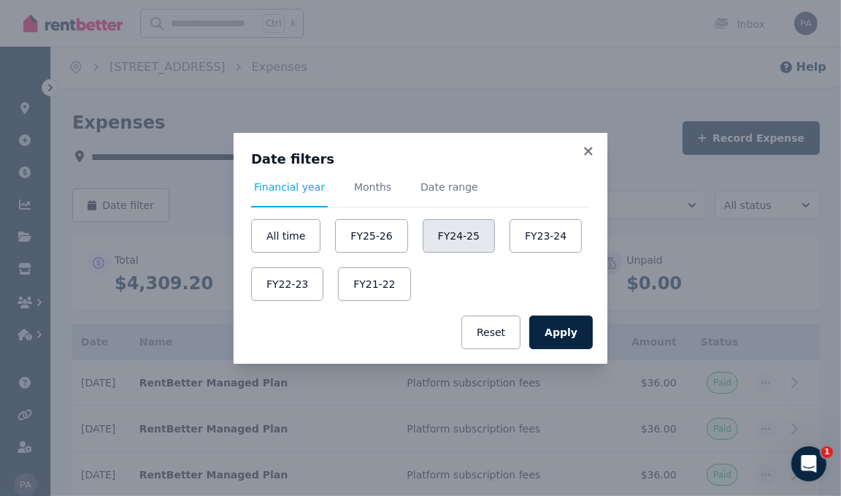
click at [452, 242] on button "FY24-25" at bounding box center [459, 236] width 72 height 34
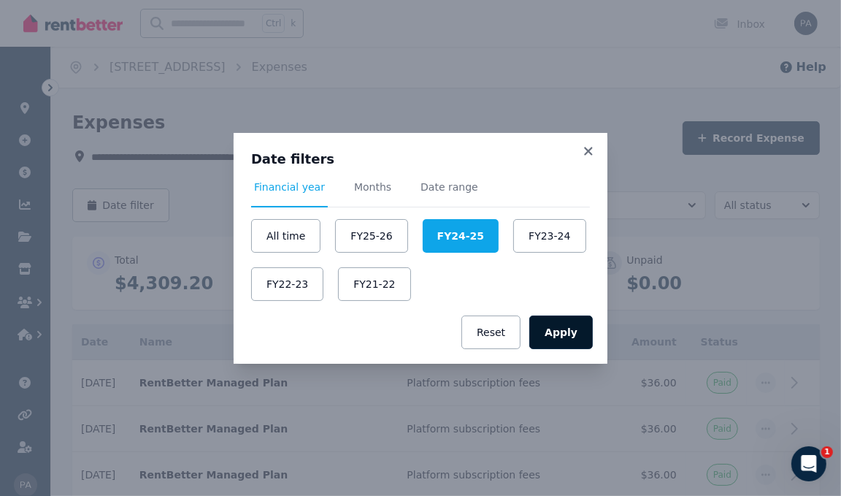
click at [564, 332] on button "Apply" at bounding box center [561, 332] width 64 height 34
